Goal: Find specific page/section: Find specific page/section

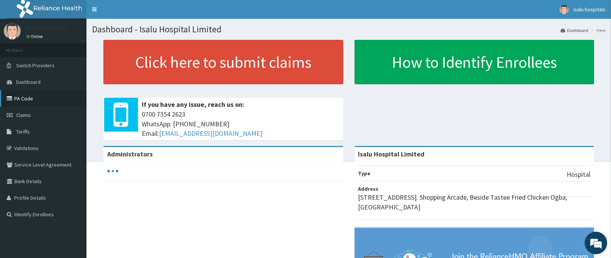
click at [39, 100] on link "PA Code" at bounding box center [43, 98] width 87 height 17
click at [38, 103] on link "PA Code" at bounding box center [43, 98] width 87 height 17
click at [32, 102] on link "PA Code" at bounding box center [43, 98] width 87 height 17
